Goal: Information Seeking & Learning: Find contact information

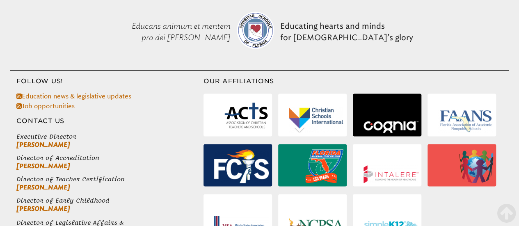
scroll to position [2136, 0]
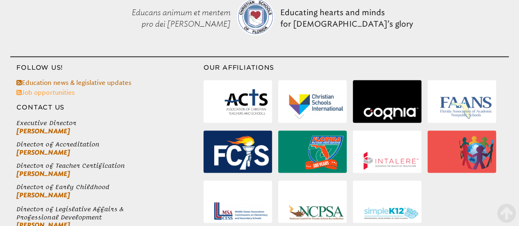
click at [51, 89] on link "Job opportunities" at bounding box center [45, 93] width 58 height 8
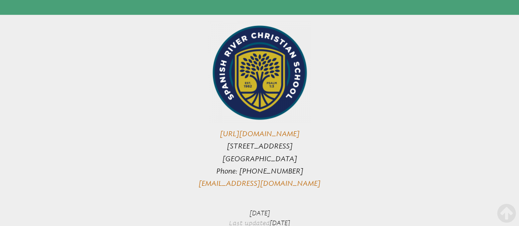
scroll to position [1818, 0]
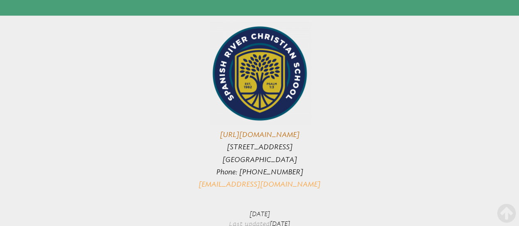
click at [226, 180] on link "[EMAIL_ADDRESS][DOMAIN_NAME]" at bounding box center [260, 184] width 122 height 8
drag, startPoint x: 302, startPoint y: 160, endPoint x: 214, endPoint y: 161, distance: 88.3
click at [214, 161] on p "http://spanishriverchristianschool.com/ 2400 W Yamato Road Boca Raton, FL 33431…" at bounding box center [260, 106] width 294 height 169
copy link "[EMAIL_ADDRESS][DOMAIN_NAME]"
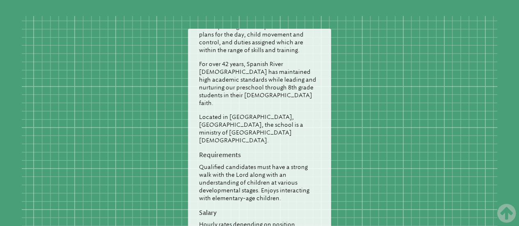
scroll to position [115, 0]
drag, startPoint x: 213, startPoint y: 202, endPoint x: 278, endPoint y: 205, distance: 65.7
copy p "info@spanishriver.com"
